Goal: Find specific fact

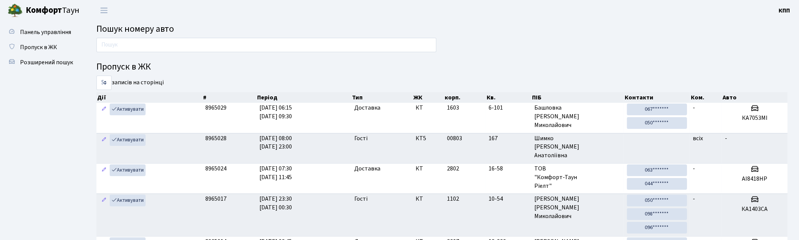
drag, startPoint x: 656, startPoint y: 29, endPoint x: 584, endPoint y: 29, distance: 72.3
click at [656, 29] on h2 "Пошук номеру авто" at bounding box center [442, 29] width 692 height 11
click at [247, 42] on input "text" at bounding box center [266, 45] width 340 height 14
click at [224, 49] on input "text" at bounding box center [266, 45] width 340 height 14
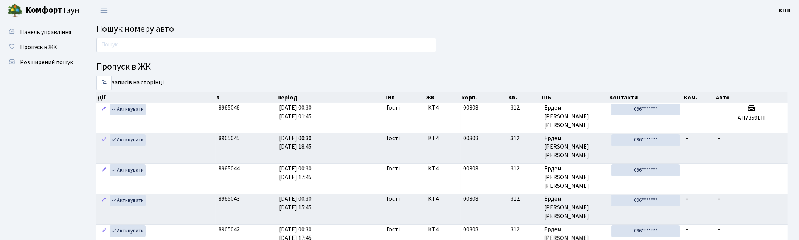
click at [546, 30] on h2 "Пошук номеру авто" at bounding box center [442, 29] width 692 height 11
